Goal: Information Seeking & Learning: Stay updated

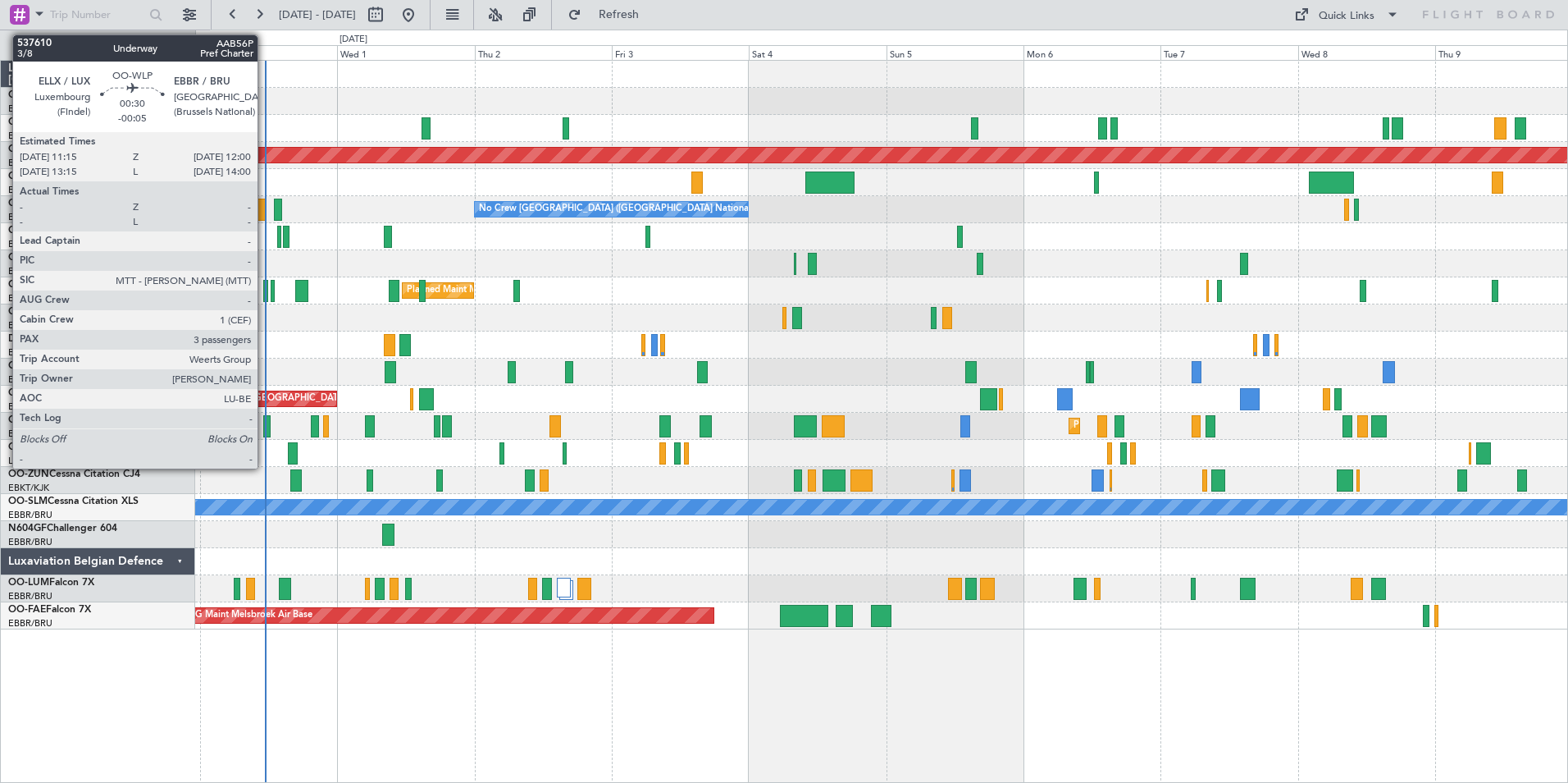
click at [265, 287] on div at bounding box center [265, 290] width 5 height 22
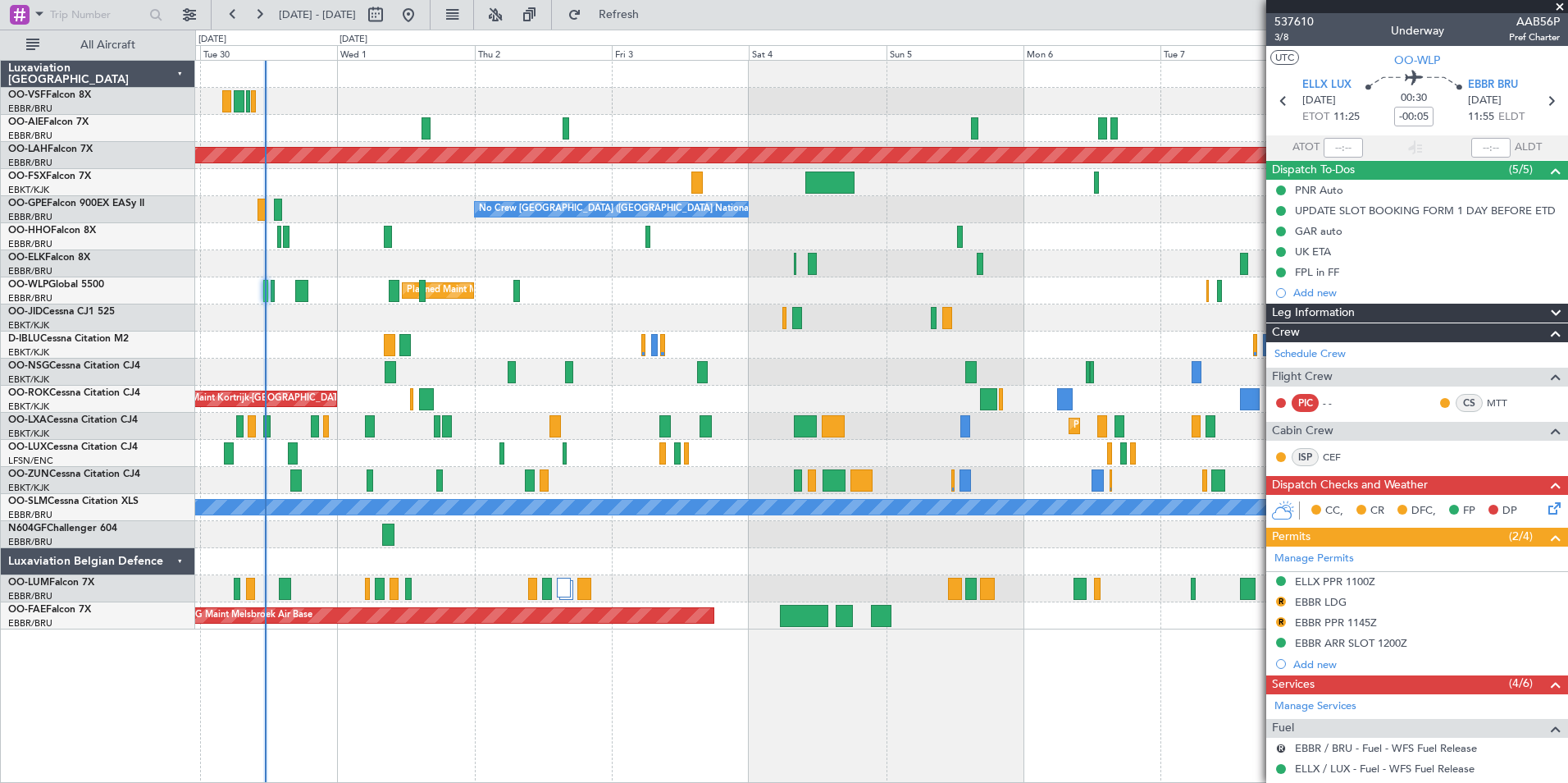
click at [1560, 8] on span at bounding box center [1559, 8] width 16 height 15
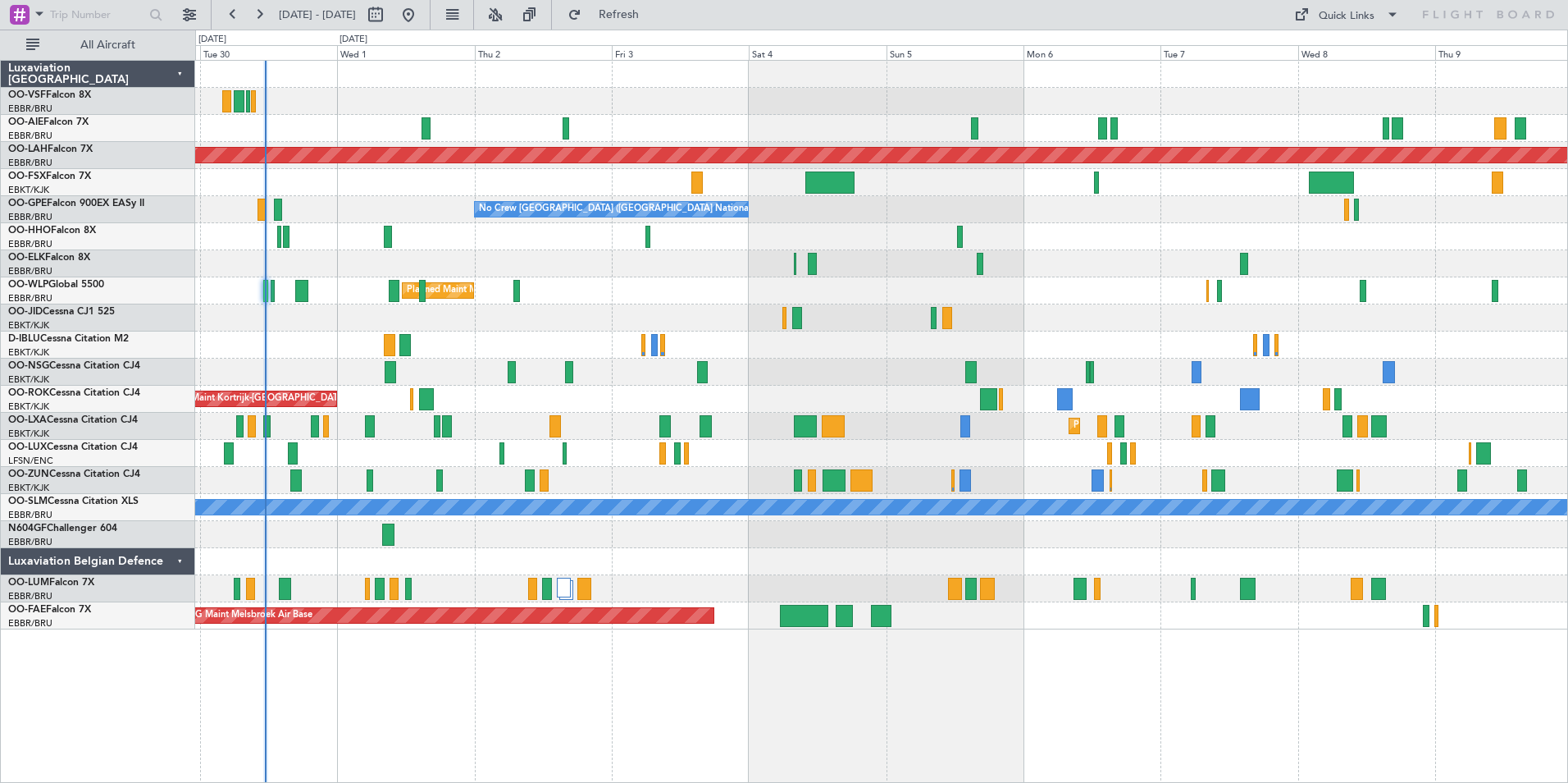
type input "0"
click at [654, 18] on span "Refresh" at bounding box center [619, 15] width 69 height 11
click at [427, 593] on div "Owner Melsbroek Air Base" at bounding box center [881, 589] width 1372 height 27
click at [81, 582] on link "OO-LUM Falcon 7X" at bounding box center [51, 583] width 86 height 9
click at [654, 19] on span "Refresh" at bounding box center [619, 15] width 69 height 11
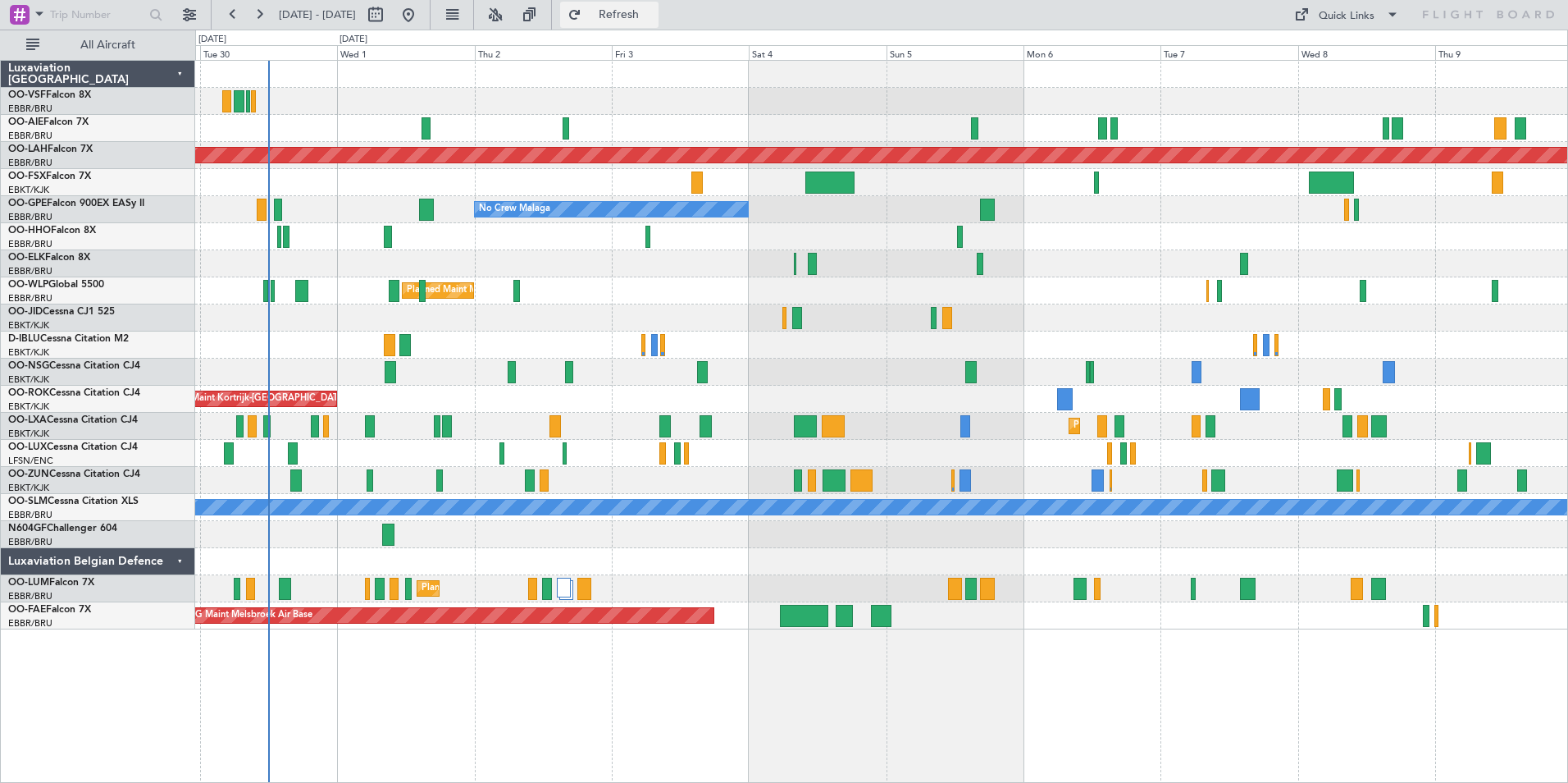
click at [654, 19] on span "Refresh" at bounding box center [619, 15] width 69 height 11
click at [75, 581] on link "OO-LUM Falcon 7X" at bounding box center [51, 583] width 86 height 9
click at [654, 12] on span "Refresh" at bounding box center [619, 15] width 69 height 11
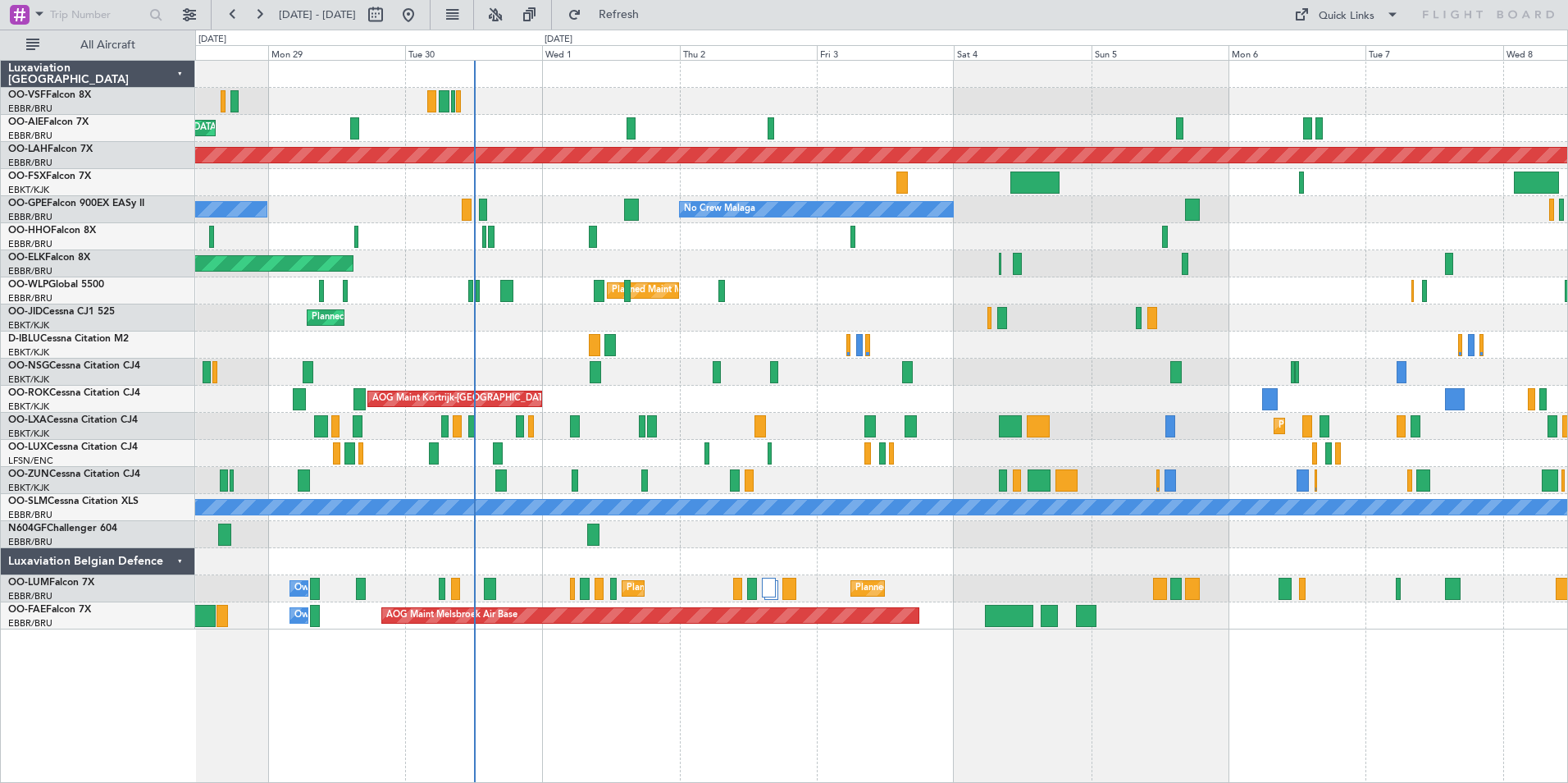
click at [428, 438] on div "Planned Maint Kortrijk-[GEOGRAPHIC_DATA] A/C Unavailable A/C Unavailable [GEOGR…" at bounding box center [881, 426] width 1372 height 27
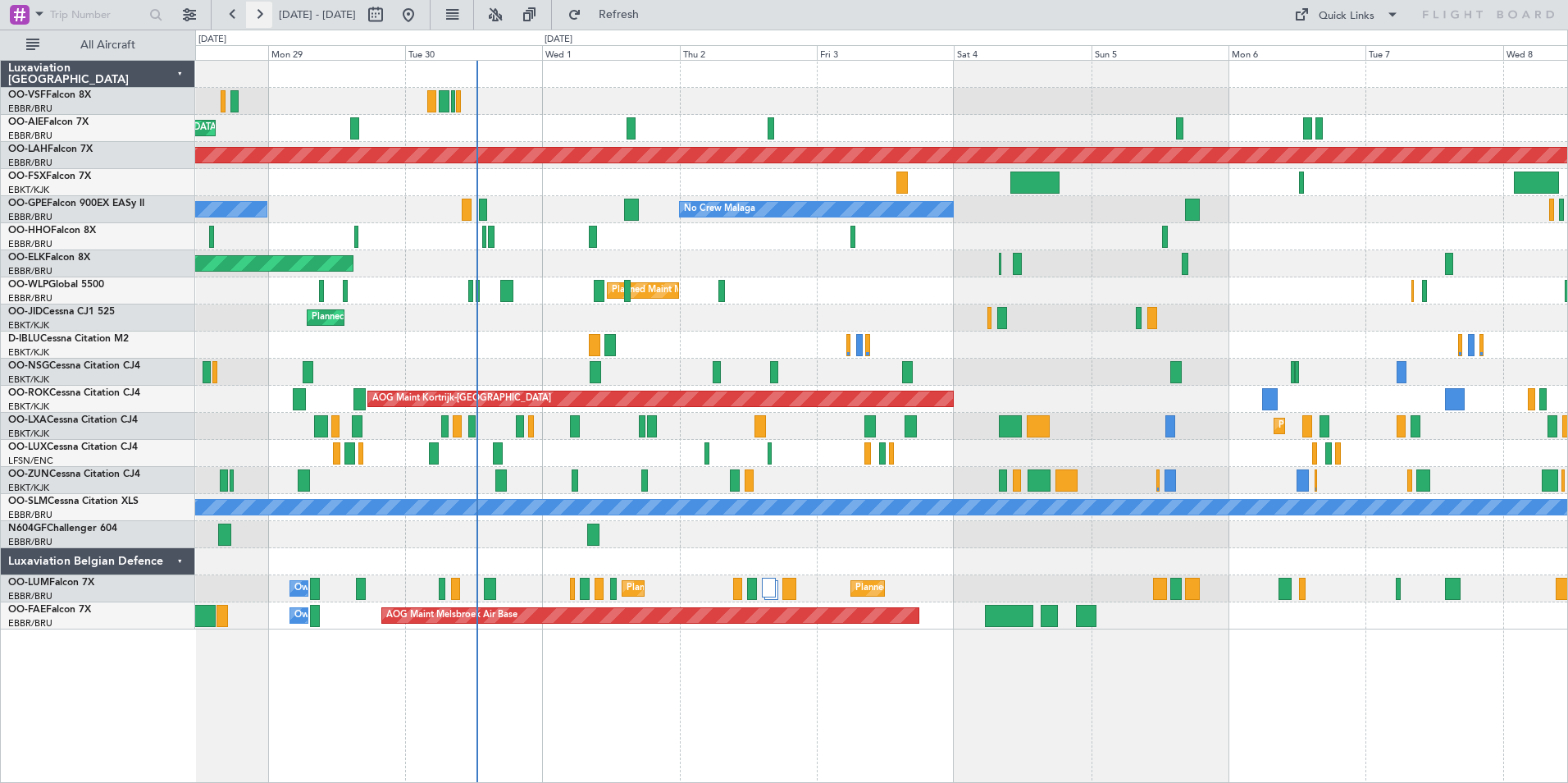
click at [262, 9] on button at bounding box center [260, 15] width 27 height 27
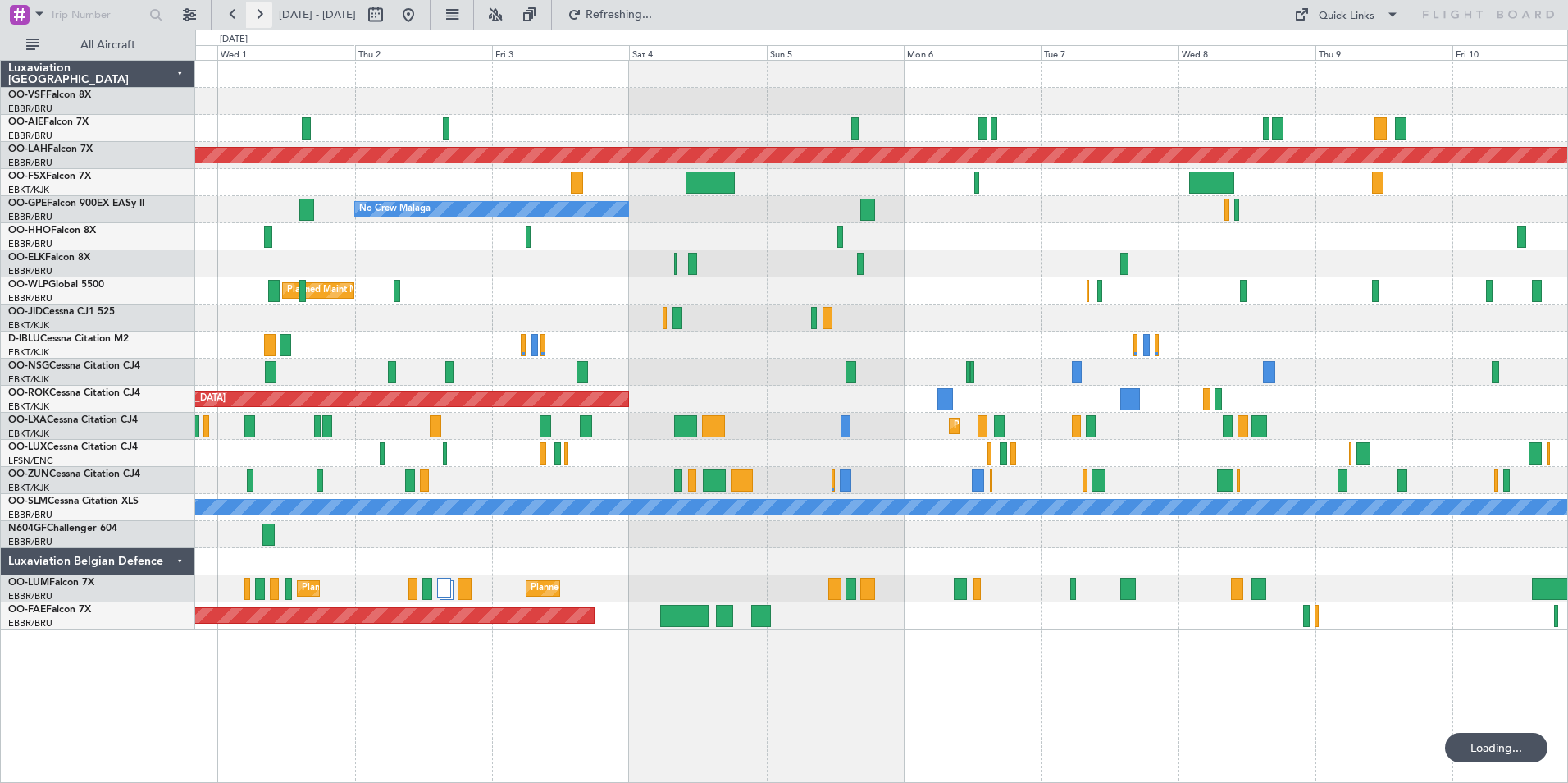
click at [262, 9] on button at bounding box center [260, 15] width 27 height 27
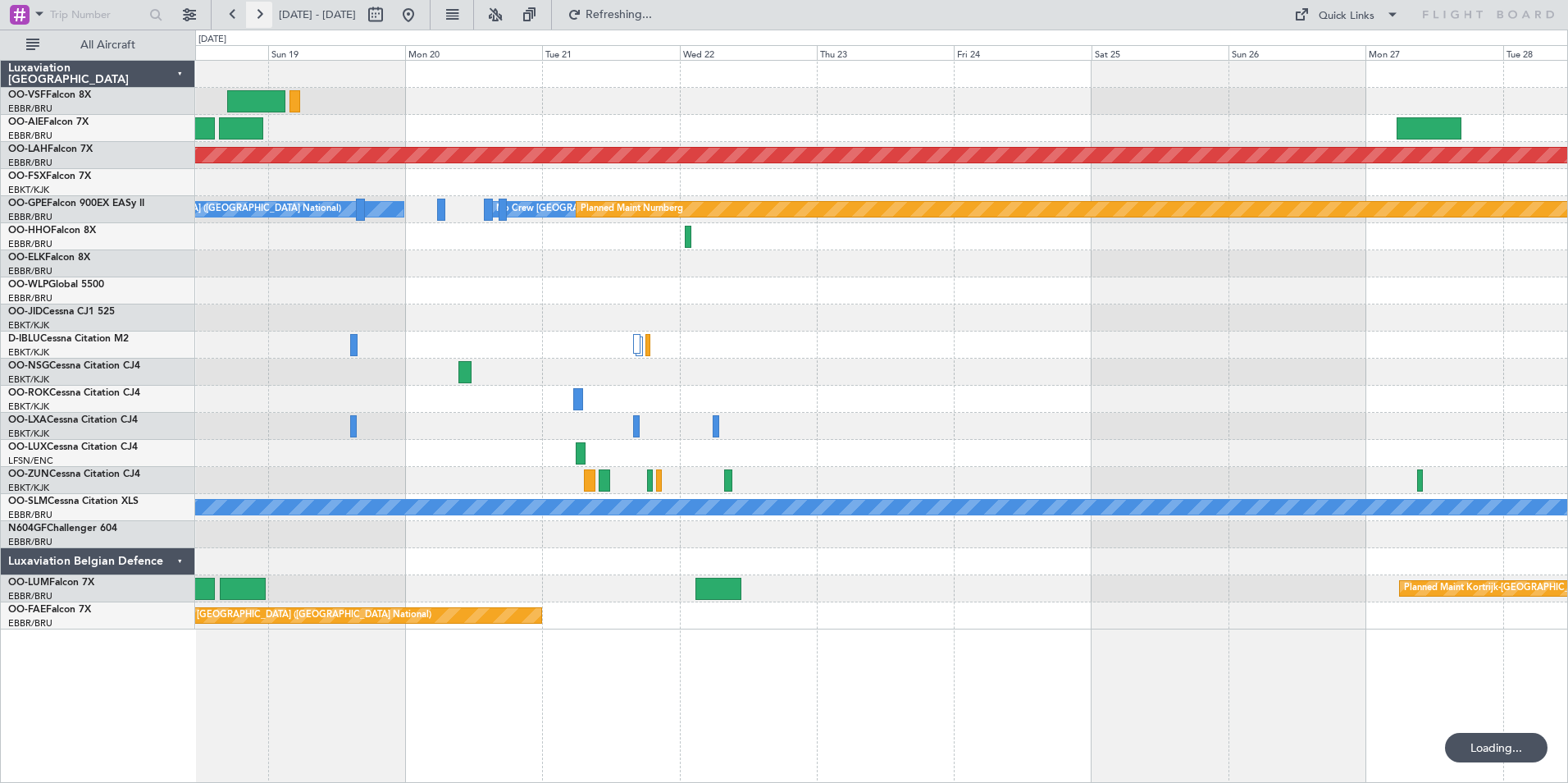
click at [262, 9] on button at bounding box center [260, 15] width 27 height 27
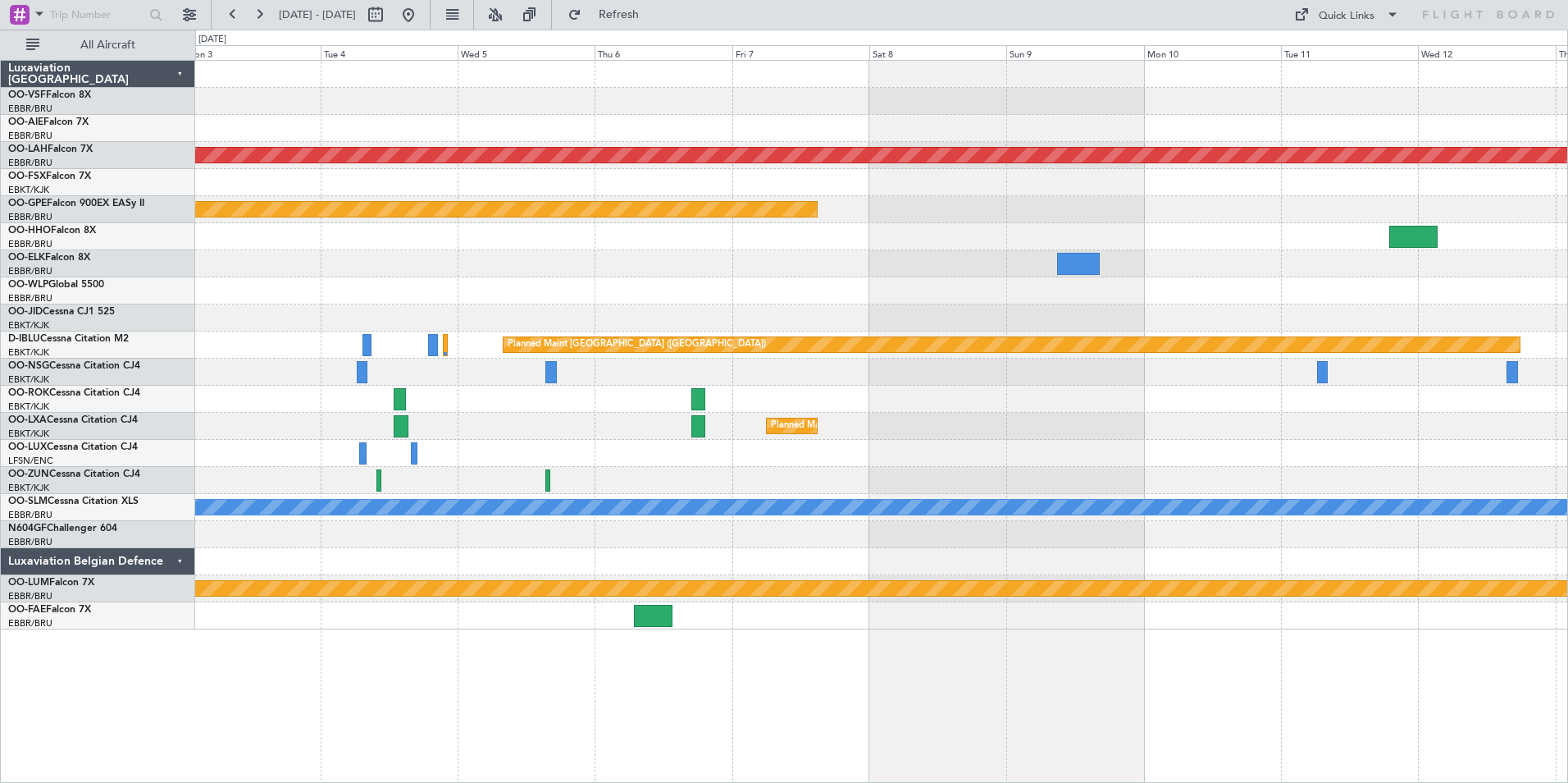
click at [406, 146] on div "Planned Maint [PERSON_NAME]-[GEOGRAPHIC_DATA][PERSON_NAME] ([GEOGRAPHIC_DATA][P…" at bounding box center [881, 345] width 1372 height 569
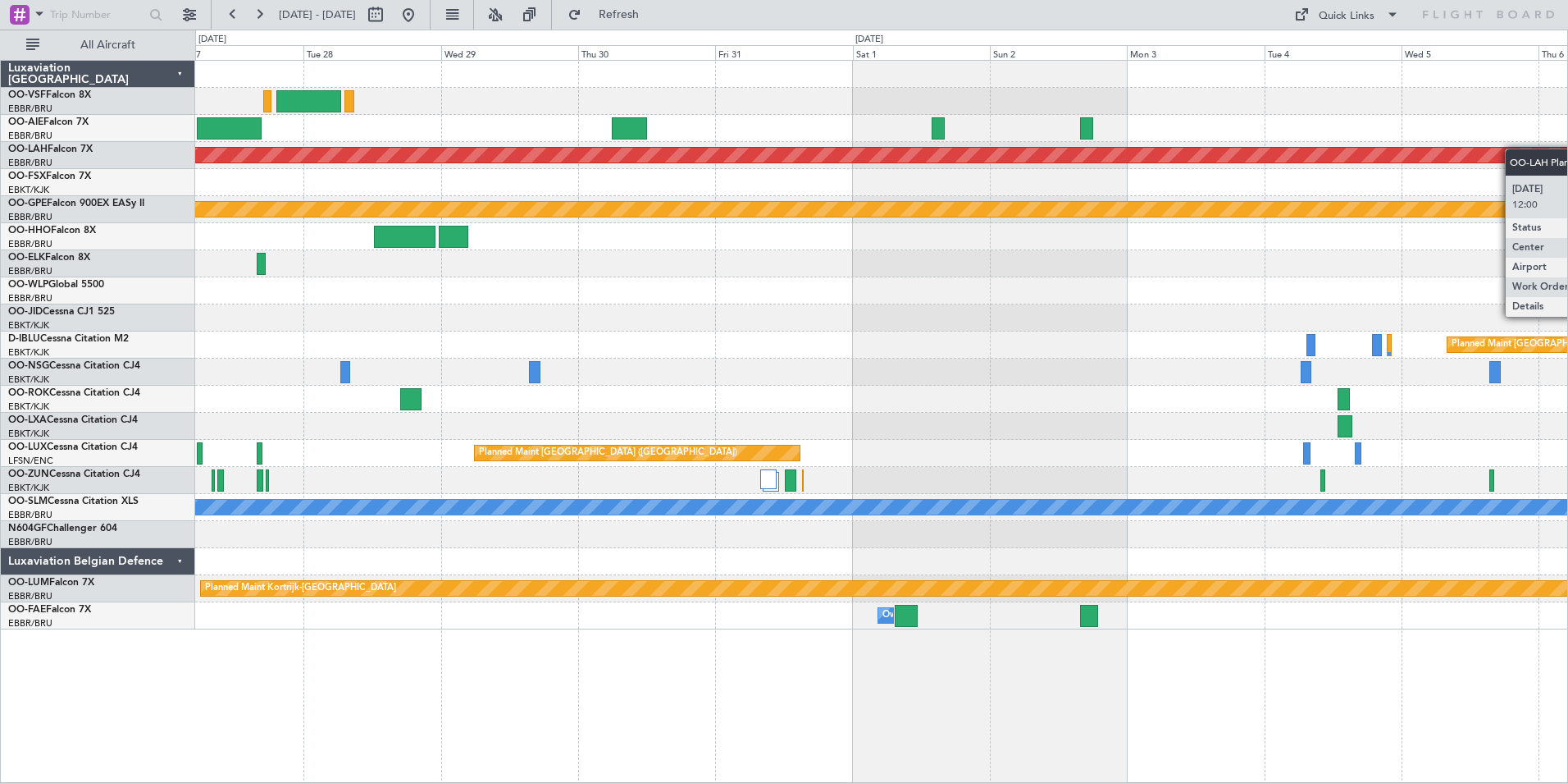
click at [1518, 149] on div "Planned Maint [PERSON_NAME]-[GEOGRAPHIC_DATA][PERSON_NAME] ([GEOGRAPHIC_DATA][P…" at bounding box center [881, 345] width 1372 height 569
click at [232, 13] on button at bounding box center [233, 15] width 27 height 27
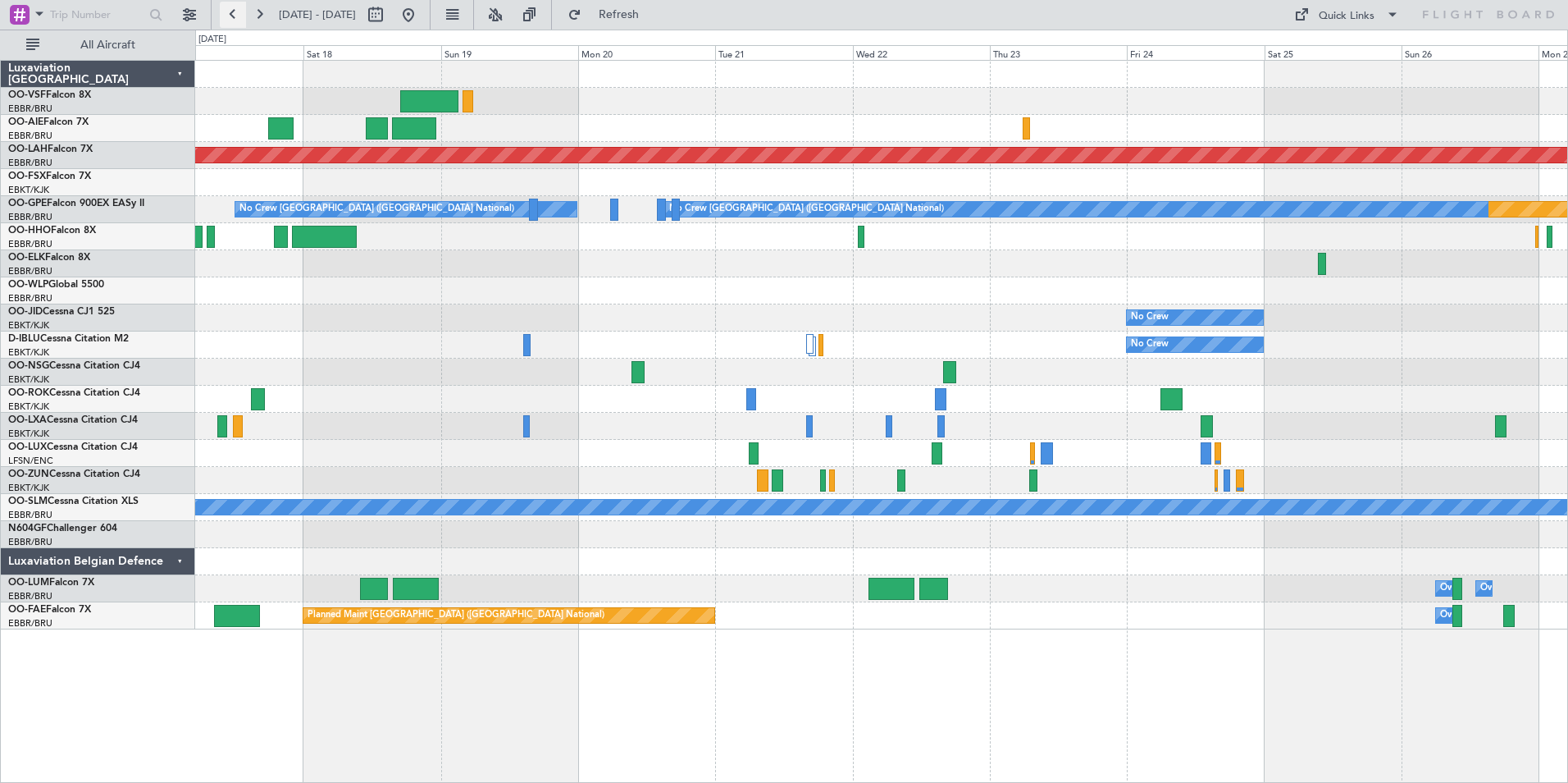
click at [232, 13] on button at bounding box center [233, 15] width 27 height 27
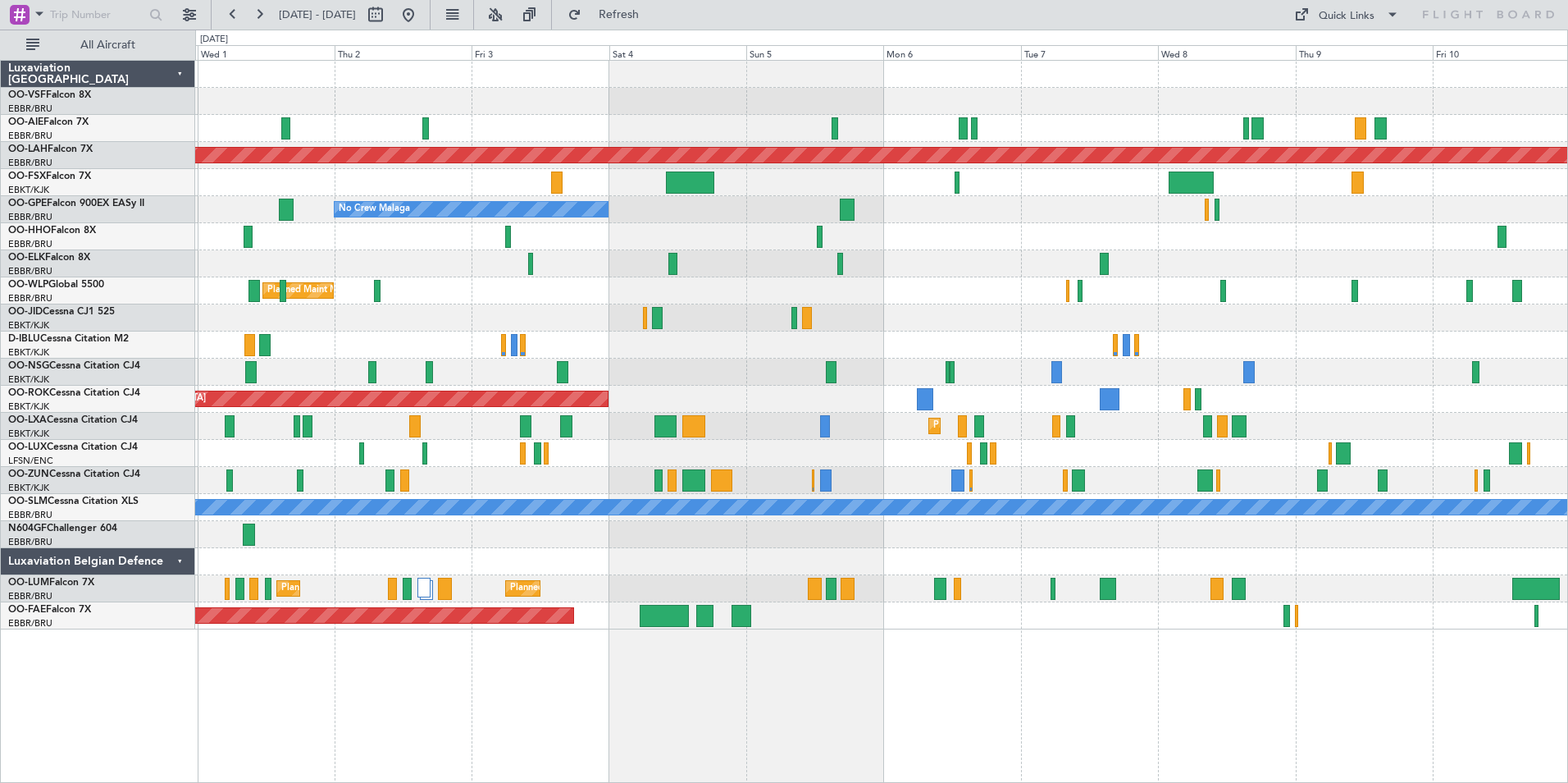
click at [1244, 250] on div "Planned Maint [GEOGRAPHIC_DATA] ([GEOGRAPHIC_DATA]) Planned [GEOGRAPHIC_DATA][P…" at bounding box center [881, 345] width 1372 height 569
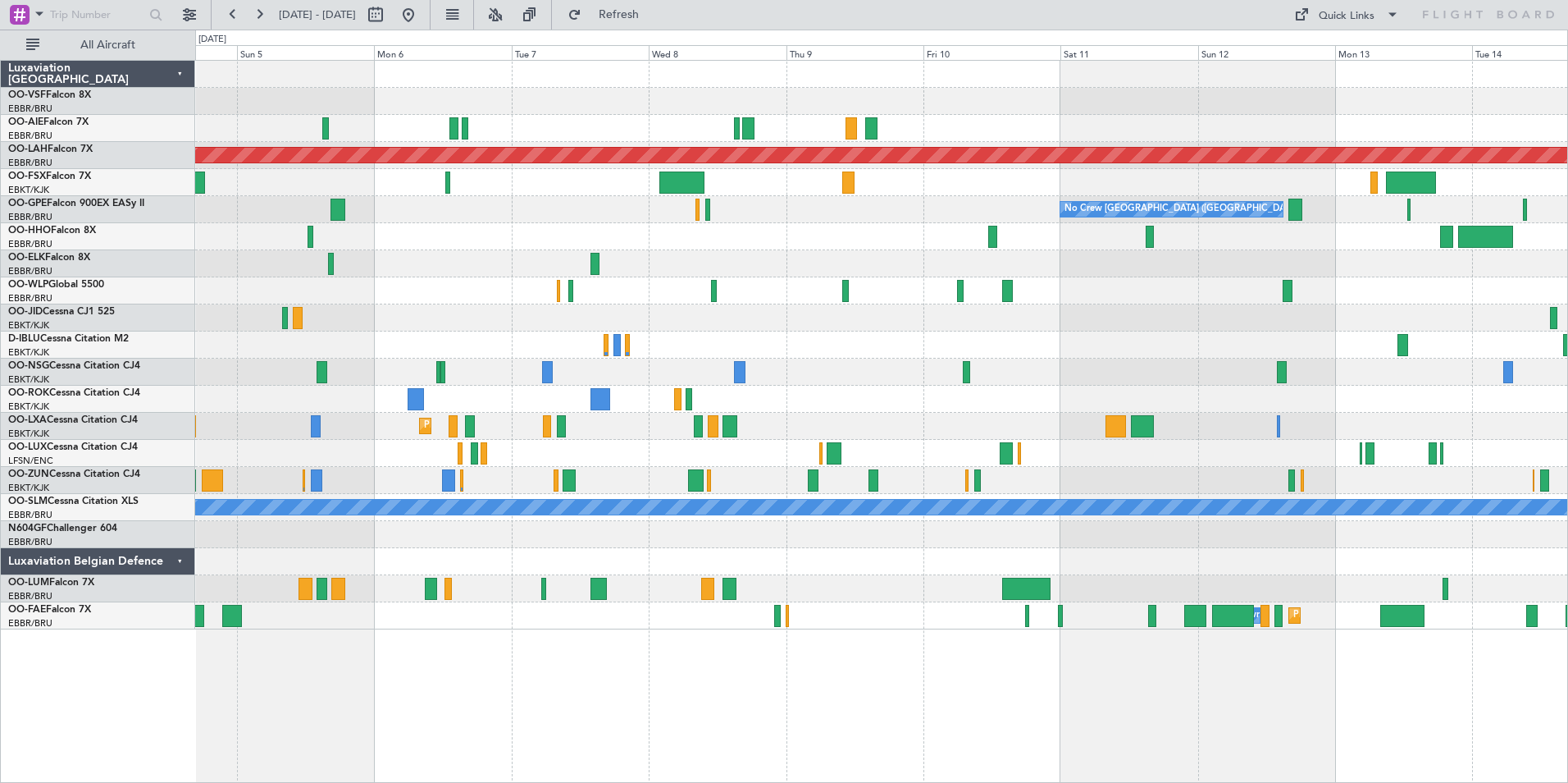
click at [597, 205] on div "No Crew [GEOGRAPHIC_DATA] ([GEOGRAPHIC_DATA] National) No Crew Malaga" at bounding box center [881, 209] width 1372 height 27
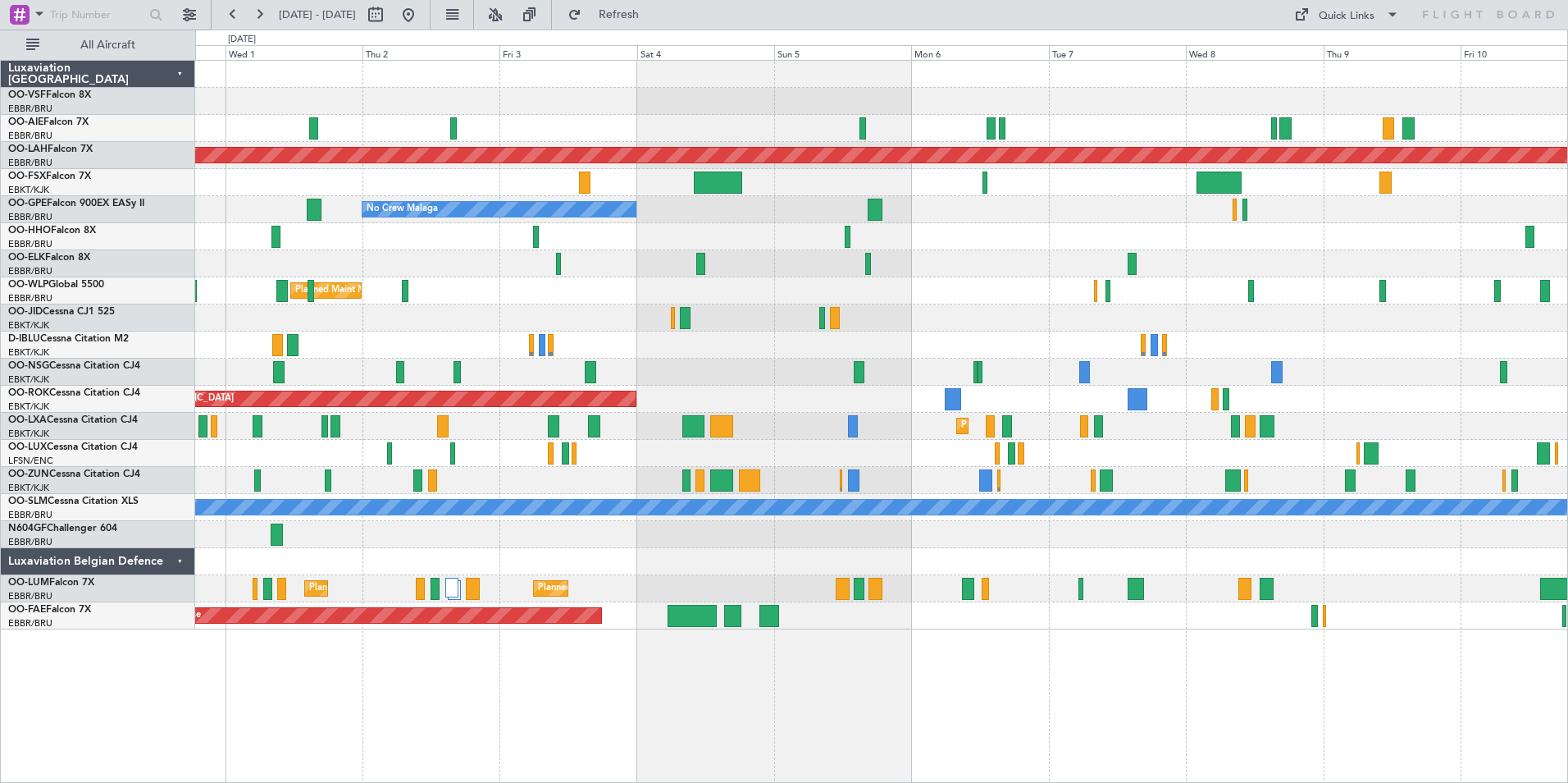
click at [1125, 99] on div at bounding box center [881, 101] width 1372 height 27
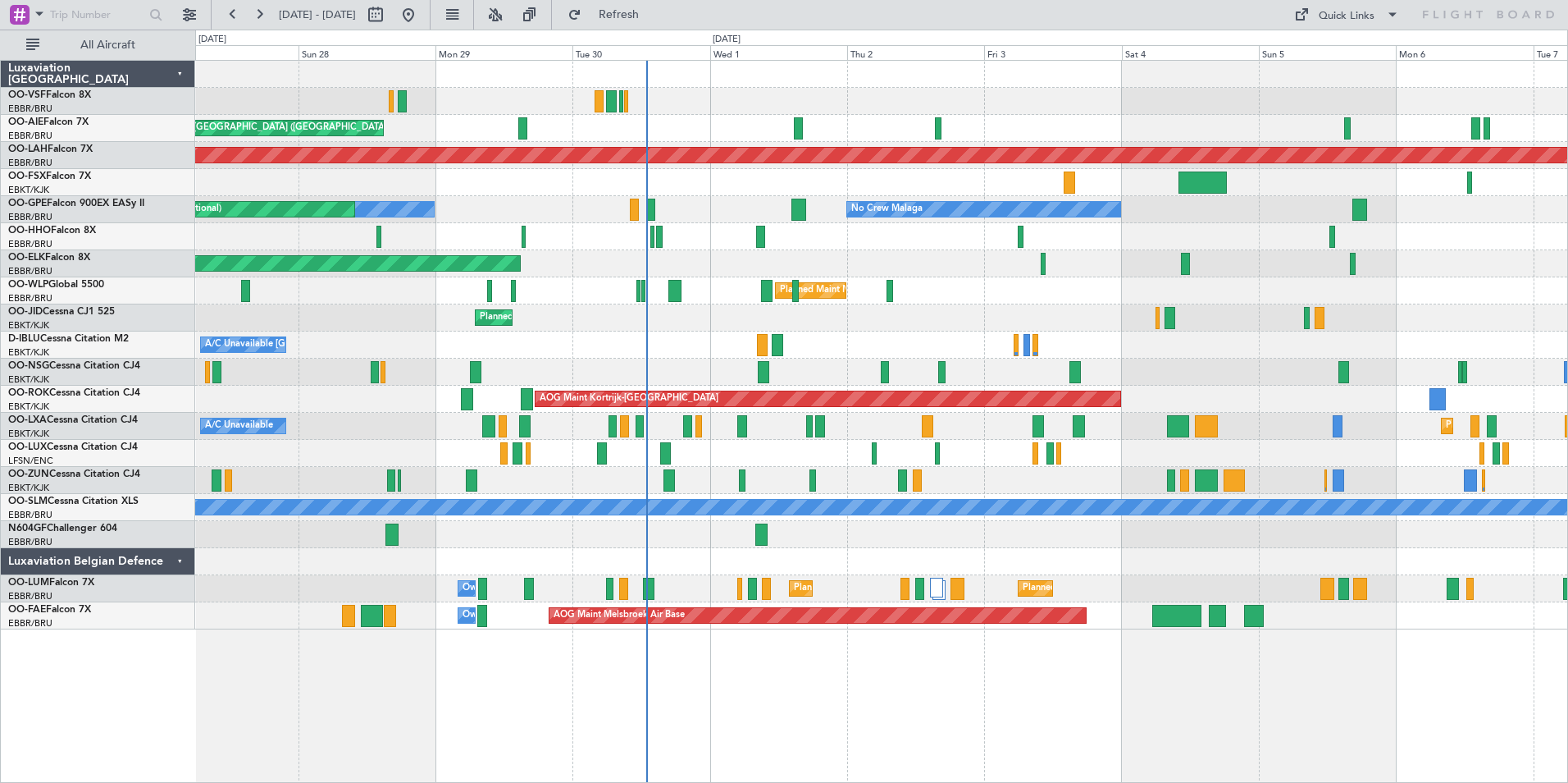
click at [843, 192] on div "Planned Maint Kortrijk-[GEOGRAPHIC_DATA]" at bounding box center [881, 182] width 1372 height 27
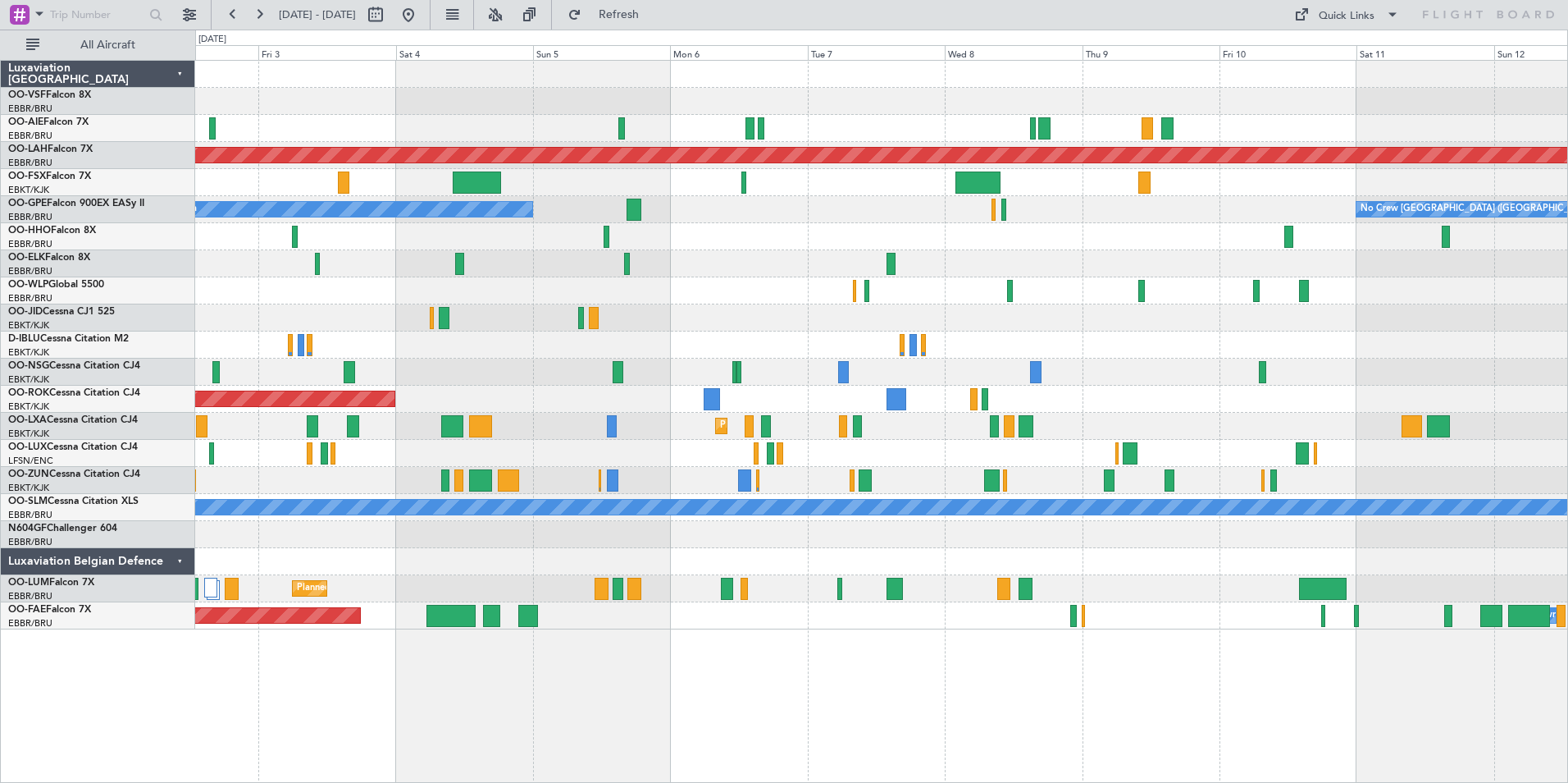
click at [1183, 97] on div at bounding box center [881, 101] width 1372 height 27
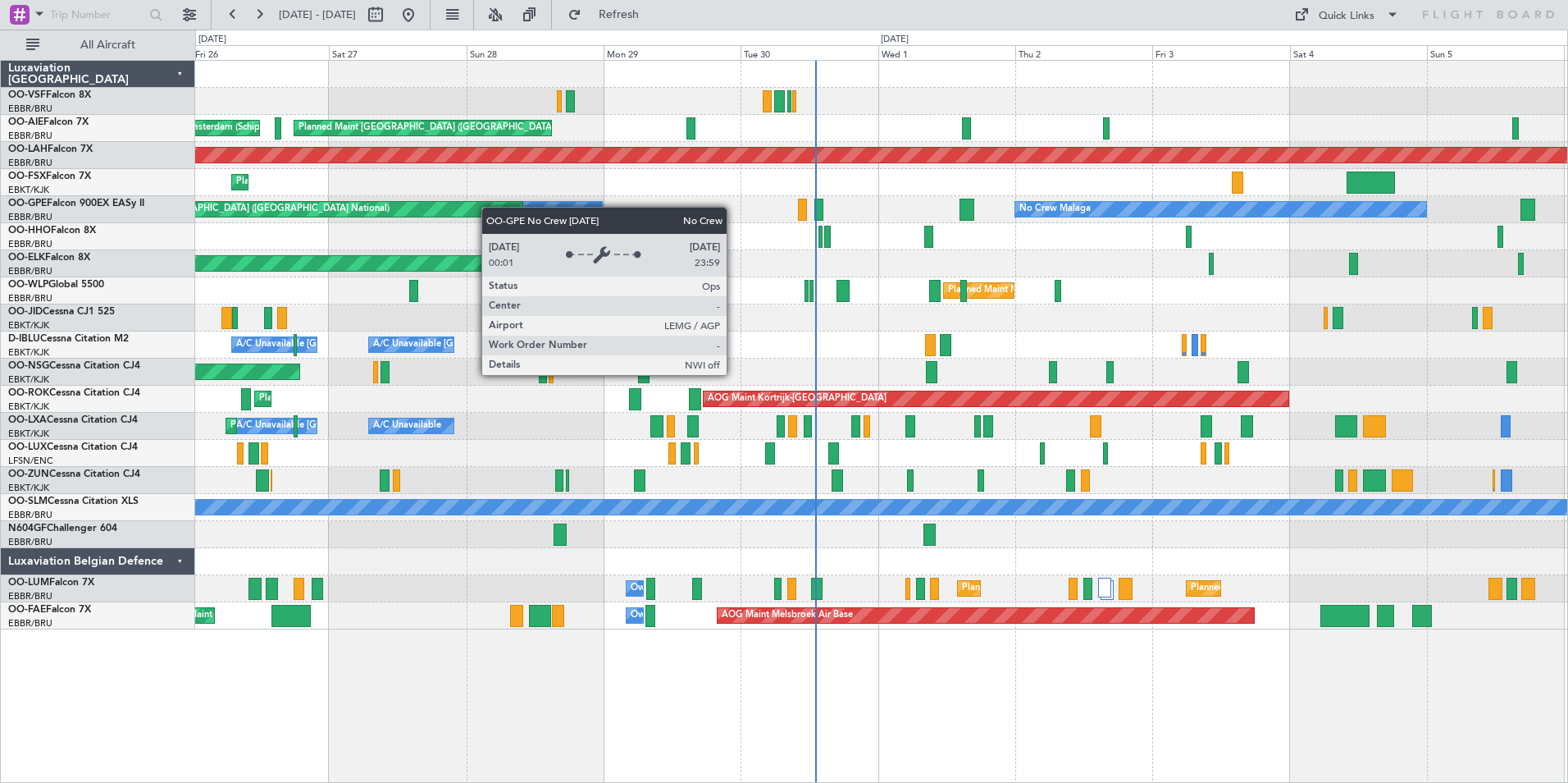
click at [1266, 207] on div "Planned Maint [GEOGRAPHIC_DATA] ([GEOGRAPHIC_DATA]) Unplanned Maint Amsterdam (…" at bounding box center [881, 345] width 1372 height 569
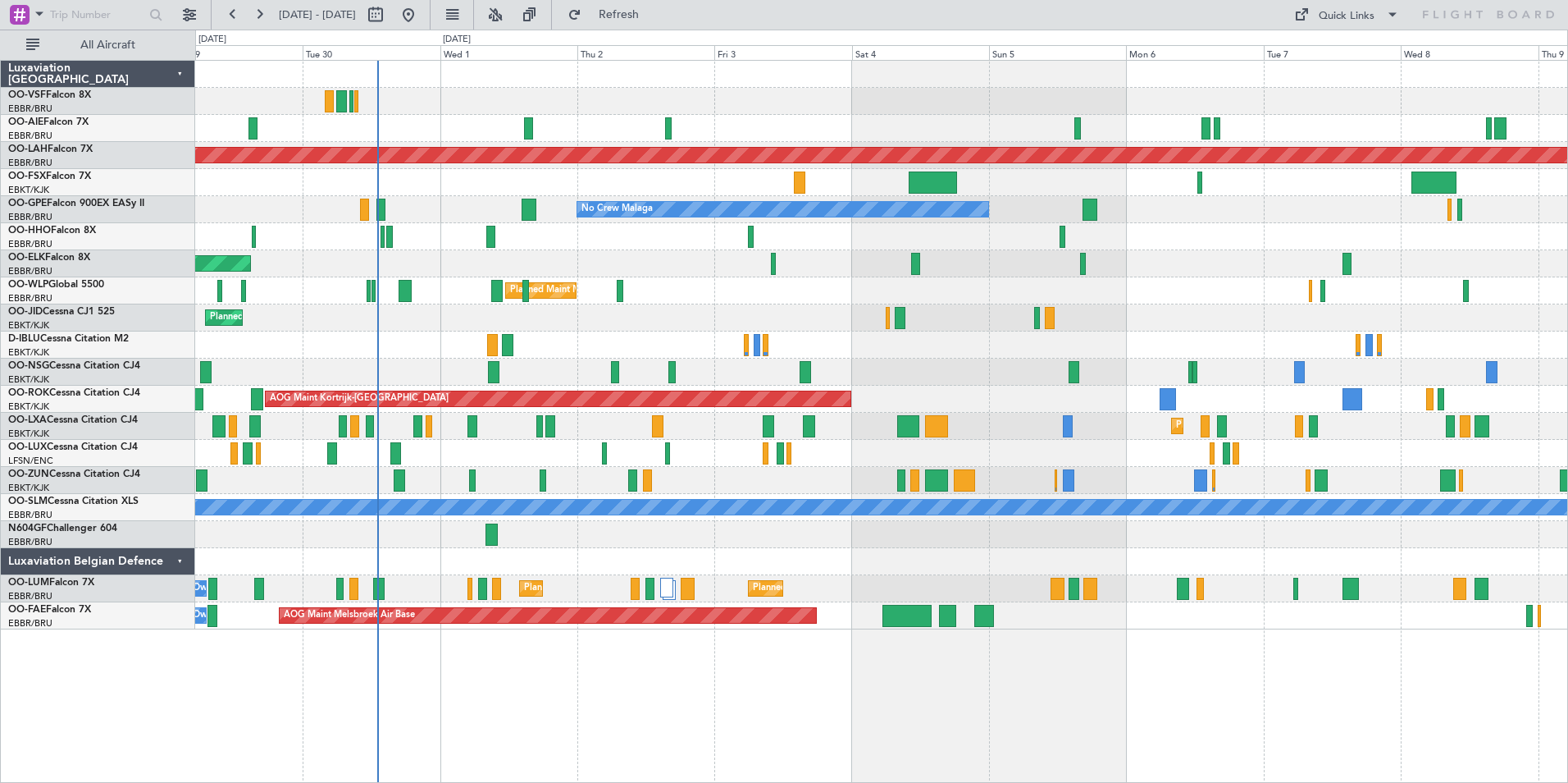
click at [732, 136] on div "Planned Maint [GEOGRAPHIC_DATA] ([GEOGRAPHIC_DATA])" at bounding box center [881, 128] width 1372 height 27
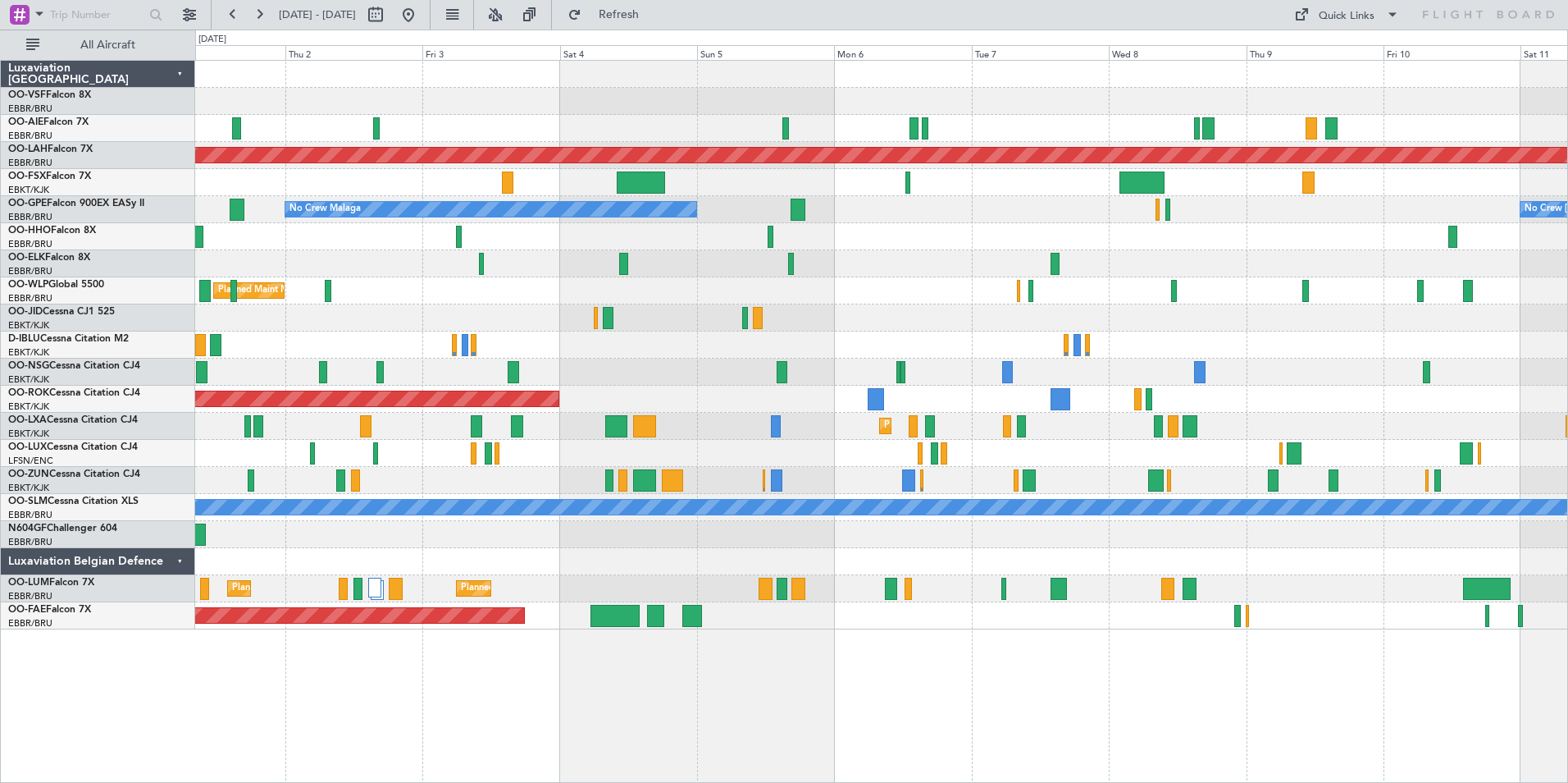
click at [877, 126] on div at bounding box center [881, 128] width 1372 height 27
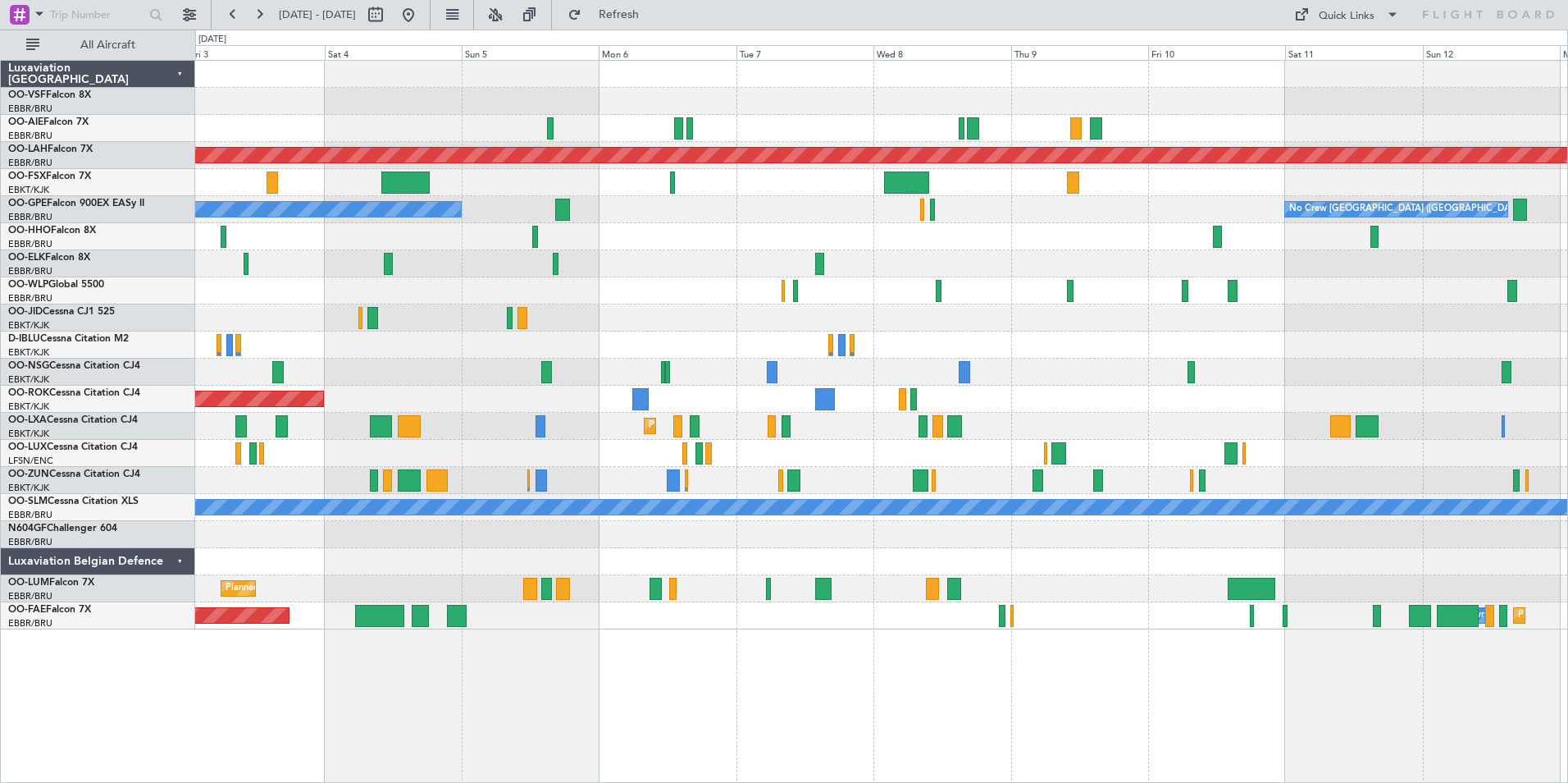
click at [1164, 145] on div "Planned Maint [PERSON_NAME]-[GEOGRAPHIC_DATA][PERSON_NAME] ([GEOGRAPHIC_DATA][P…" at bounding box center [881, 345] width 1372 height 569
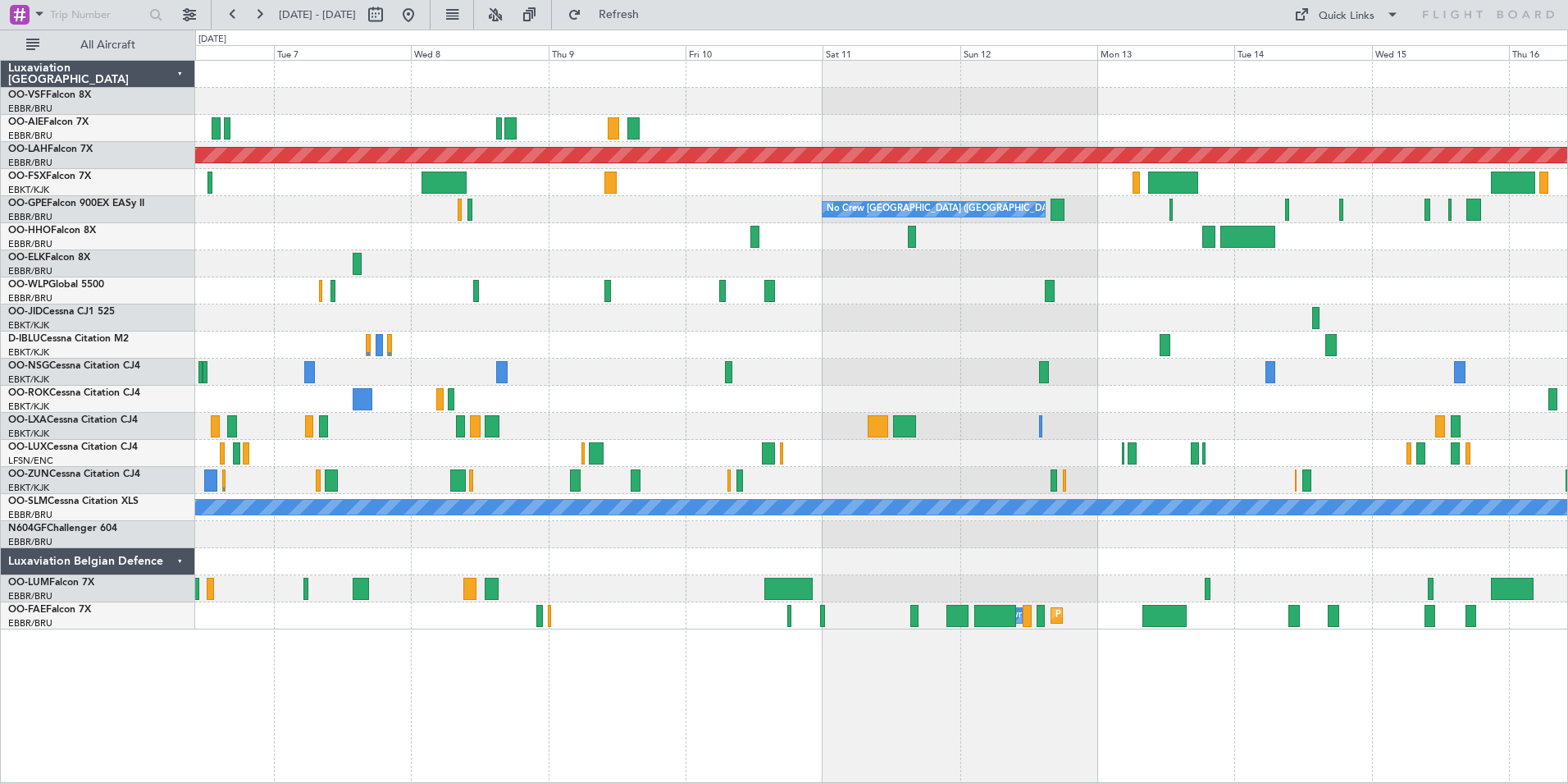
click at [901, 121] on div at bounding box center [881, 128] width 1372 height 27
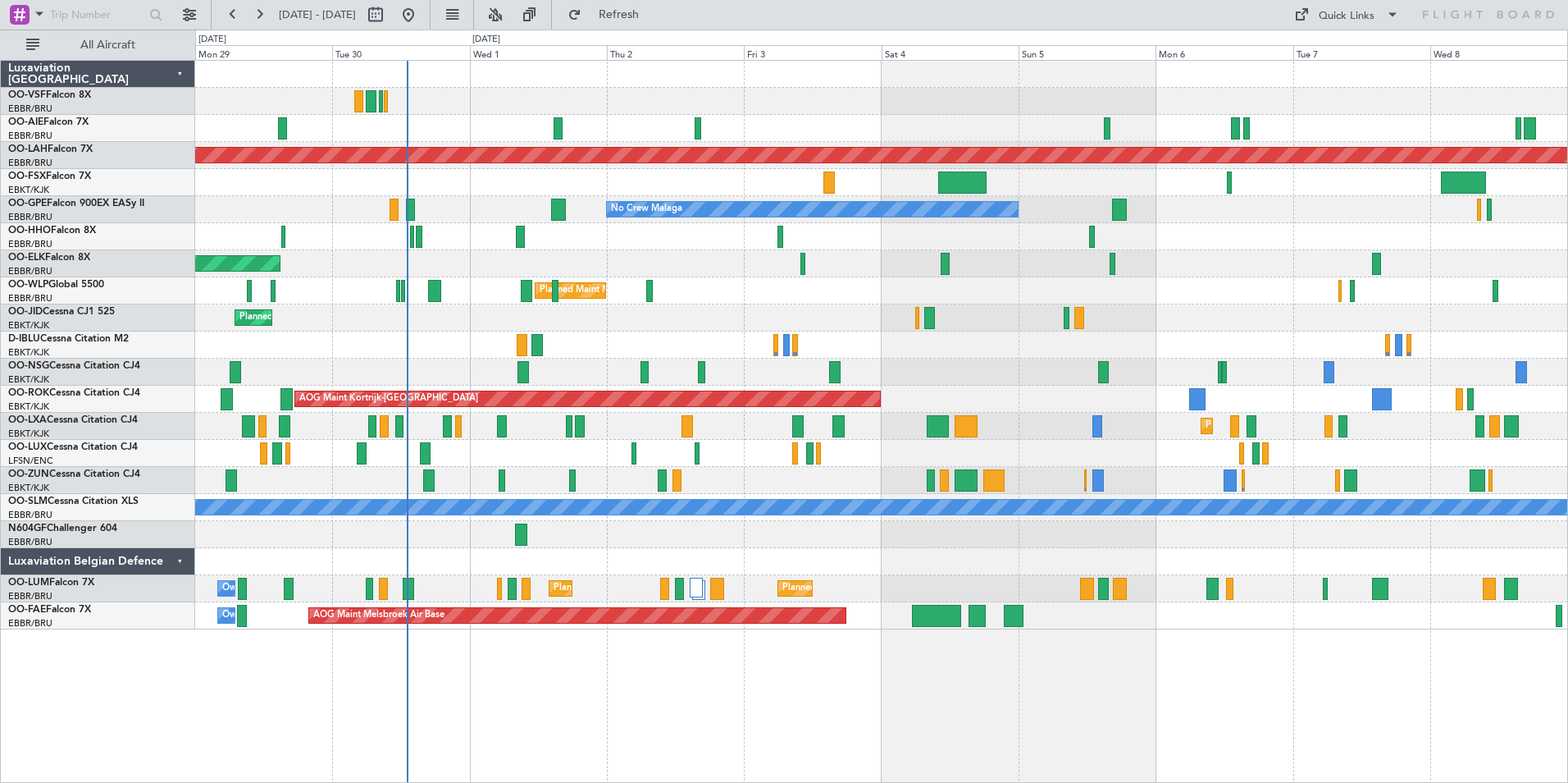
click at [1331, 522] on div at bounding box center [881, 535] width 1372 height 27
